Goal: Information Seeking & Learning: Learn about a topic

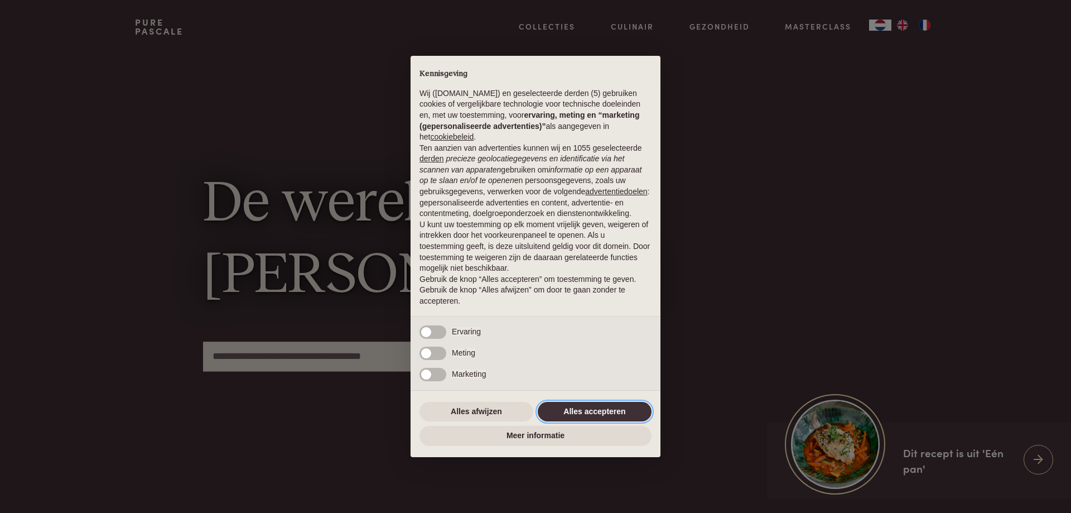
click at [598, 412] on button "Alles accepteren" at bounding box center [595, 412] width 114 height 20
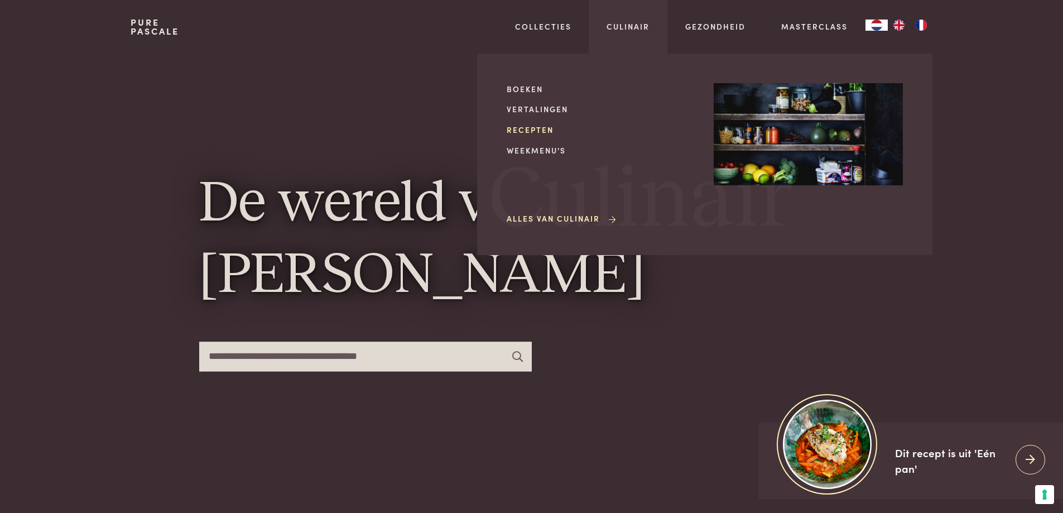
click at [540, 126] on link "Recepten" at bounding box center [600, 130] width 189 height 12
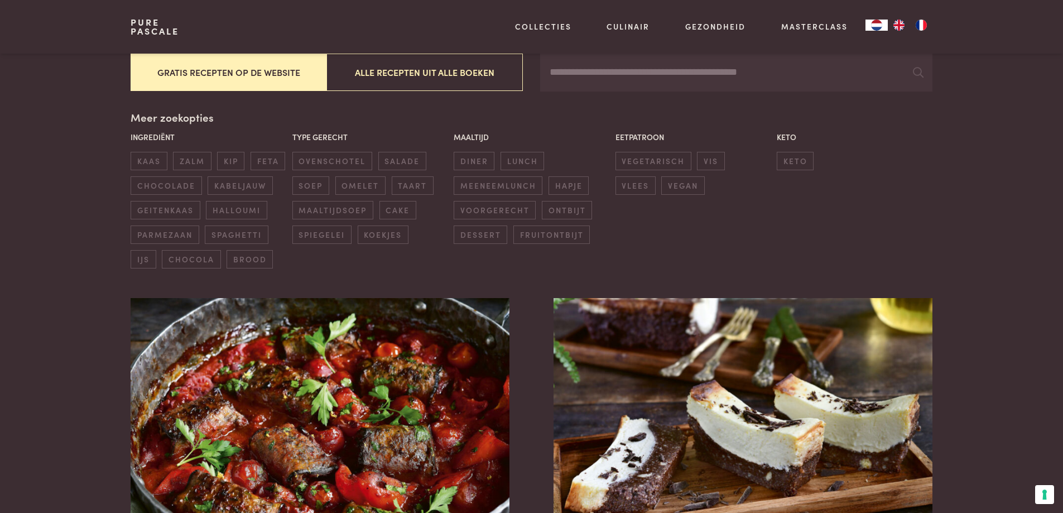
scroll to position [279, 0]
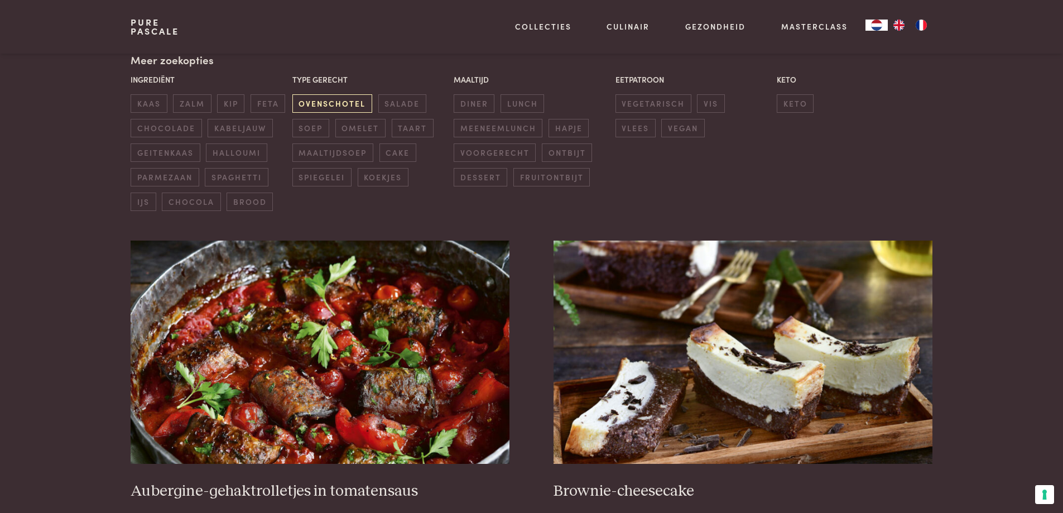
click at [327, 108] on span "ovenschotel" at bounding box center [332, 103] width 80 height 18
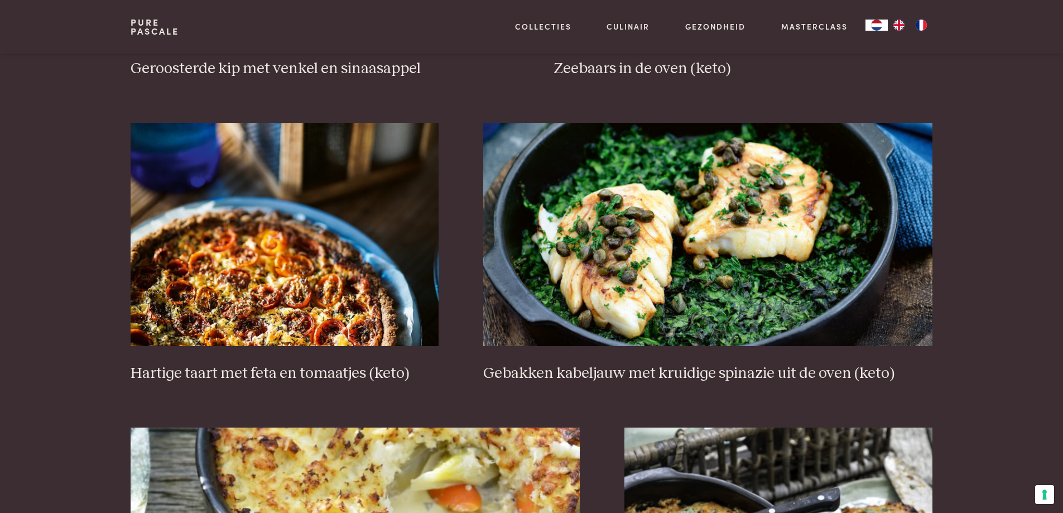
scroll to position [759, 0]
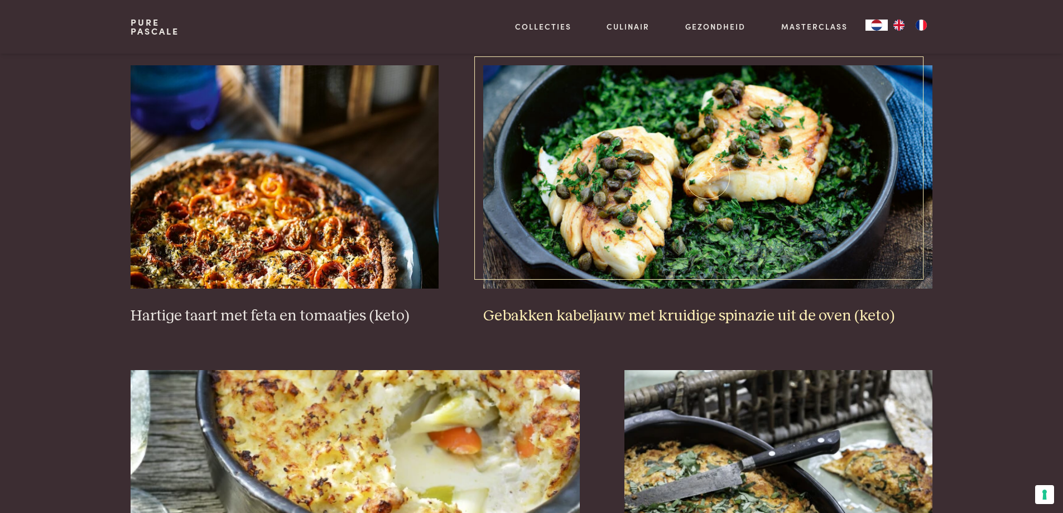
click at [772, 238] on img at bounding box center [707, 176] width 449 height 223
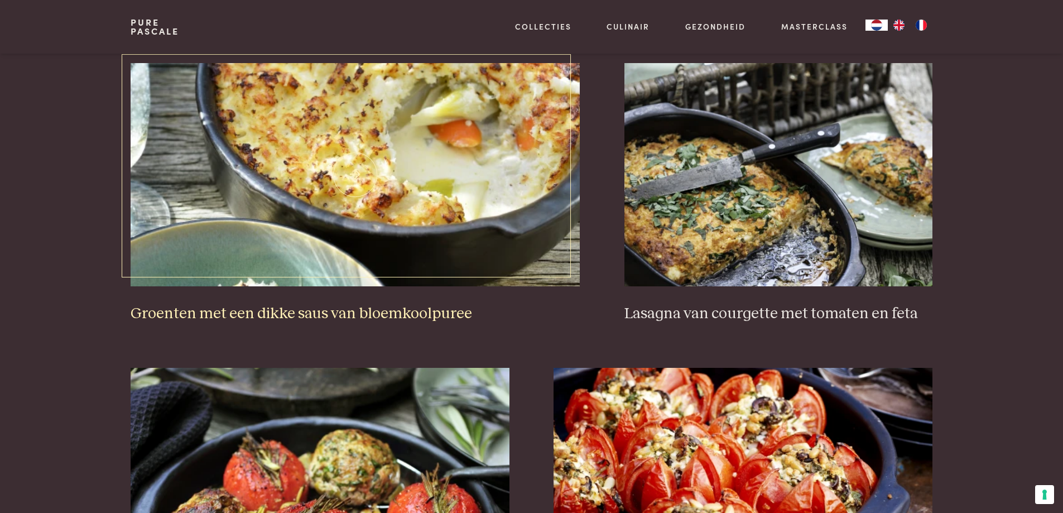
scroll to position [1093, 0]
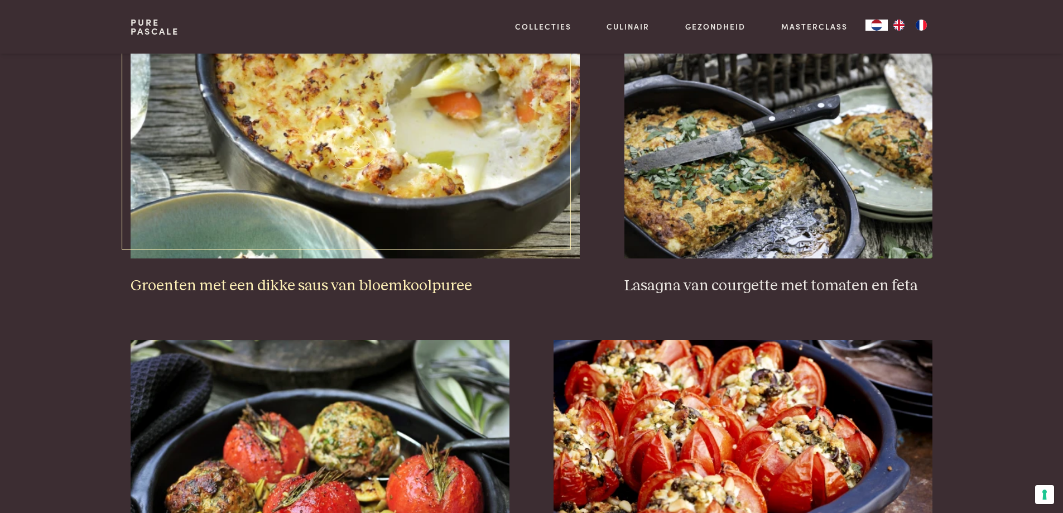
click at [482, 209] on img at bounding box center [355, 146] width 449 height 223
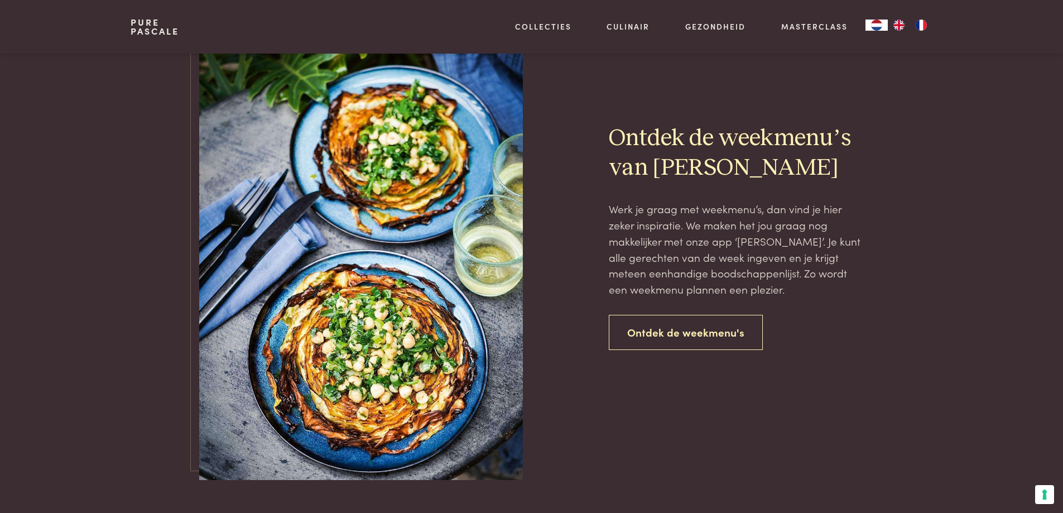
scroll to position [2042, 0]
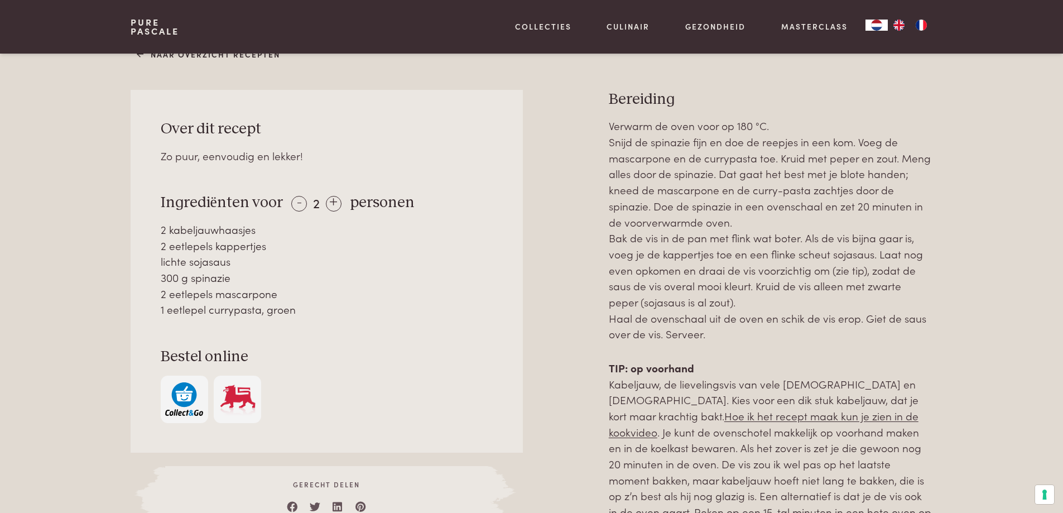
scroll to position [669, 0]
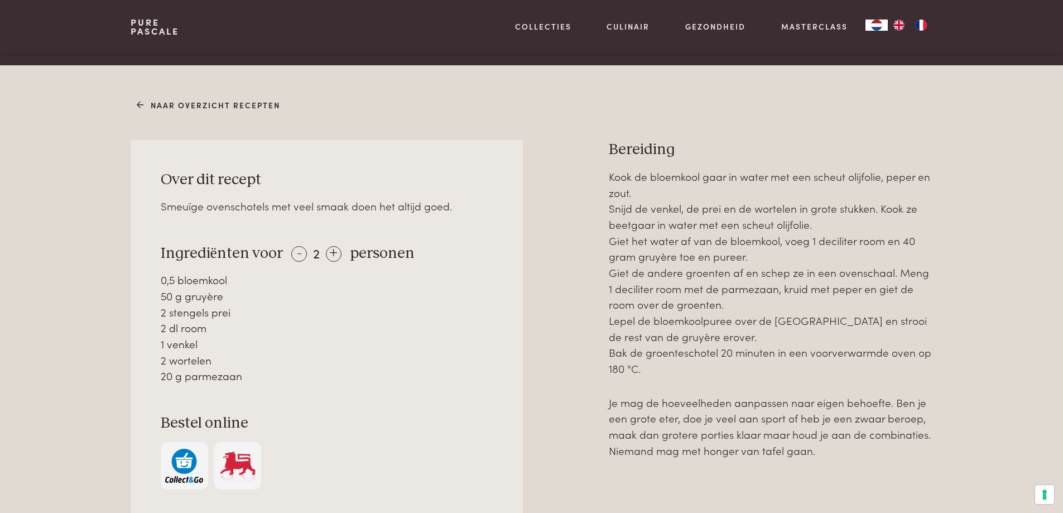
scroll to position [446, 0]
